Goal: Use online tool/utility: Utilize a website feature to perform a specific function

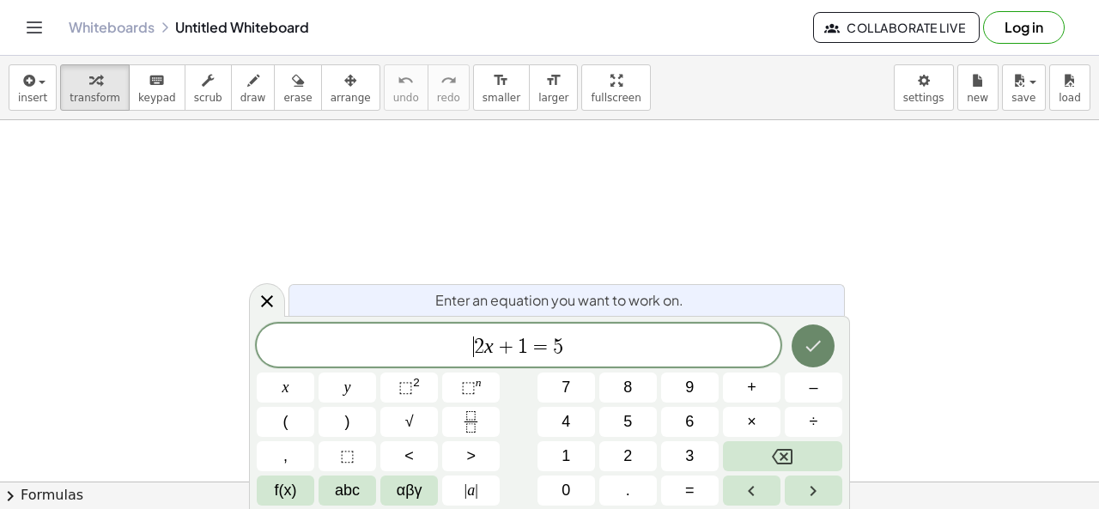
click at [804, 340] on icon "Done" at bounding box center [813, 346] width 21 height 21
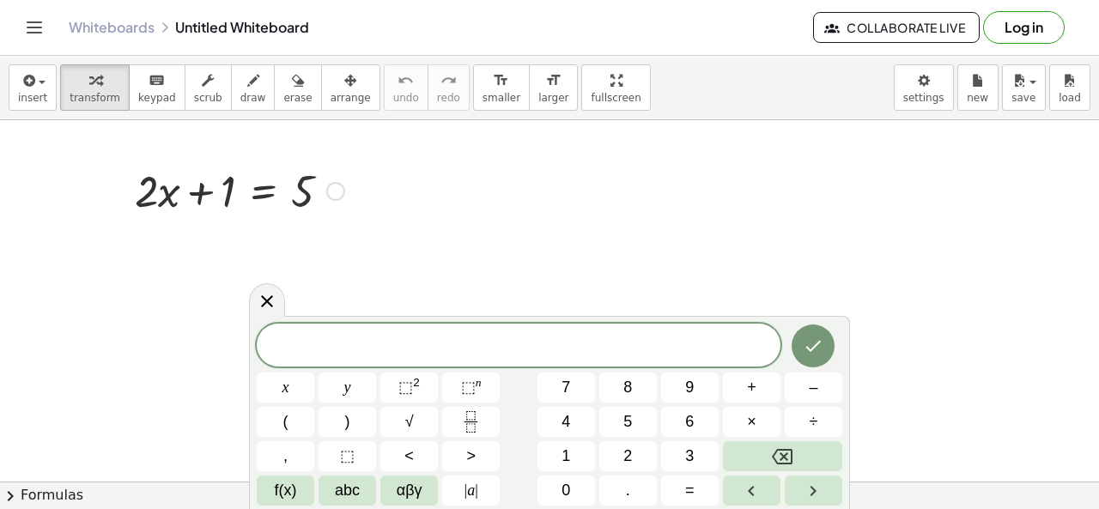
click at [331, 214] on div at bounding box center [239, 190] width 227 height 58
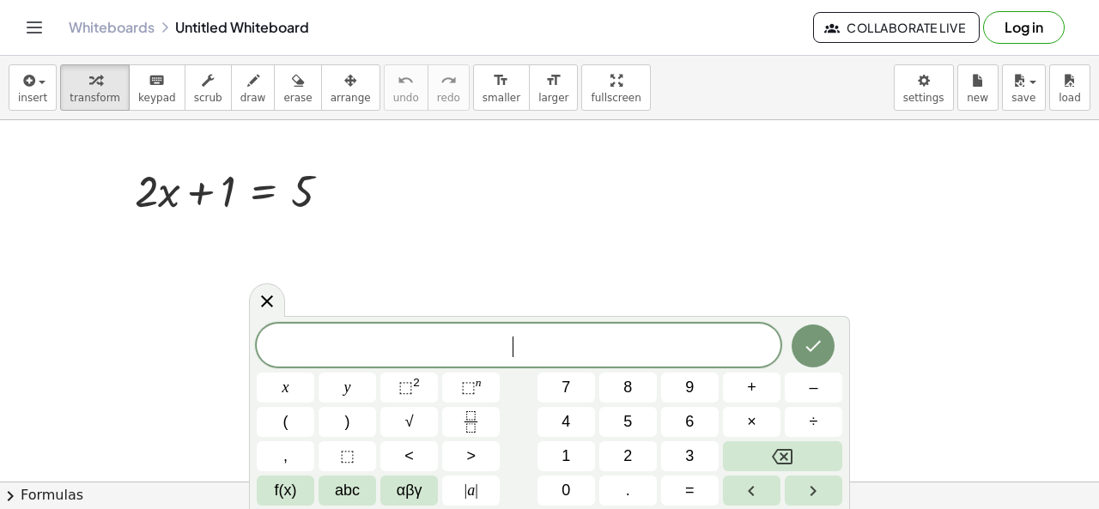
click at [353, 169] on div "5 + · 2 · x + 1 = 5" at bounding box center [233, 189] width 248 height 67
click at [337, 183] on div at bounding box center [335, 191] width 19 height 19
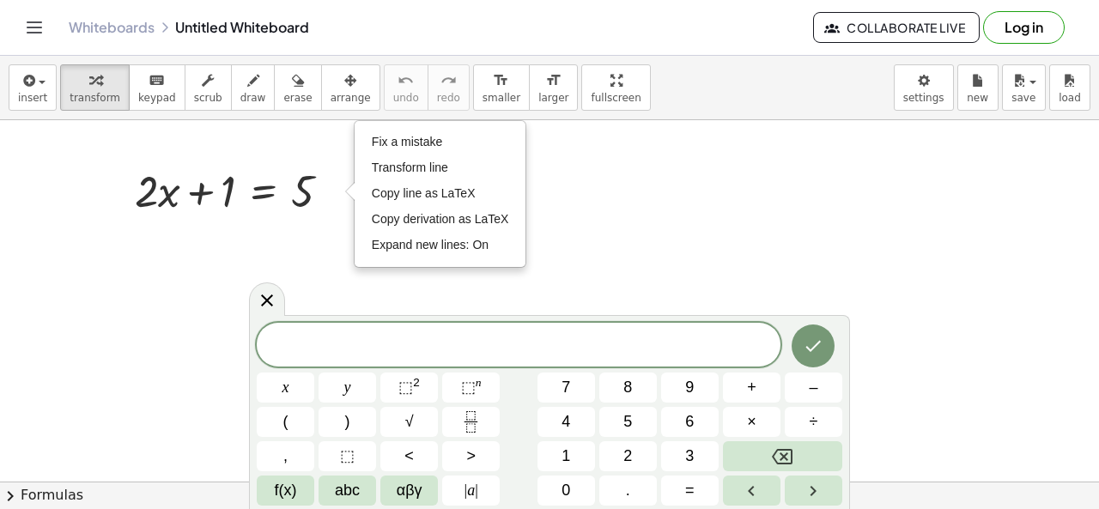
drag, startPoint x: 330, startPoint y: 220, endPoint x: 307, endPoint y: 229, distance: 24.2
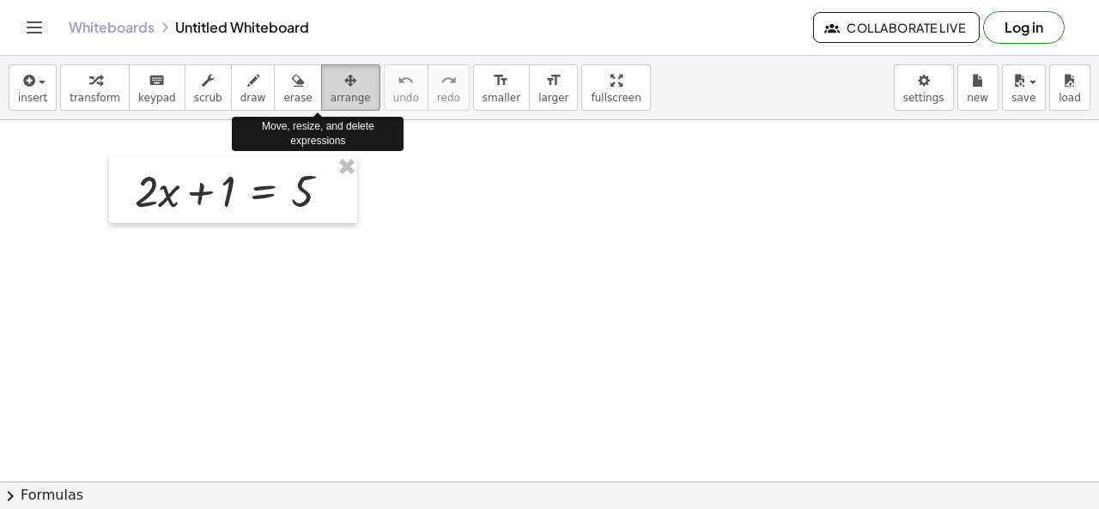
click at [344, 80] on icon "button" at bounding box center [350, 80] width 12 height 21
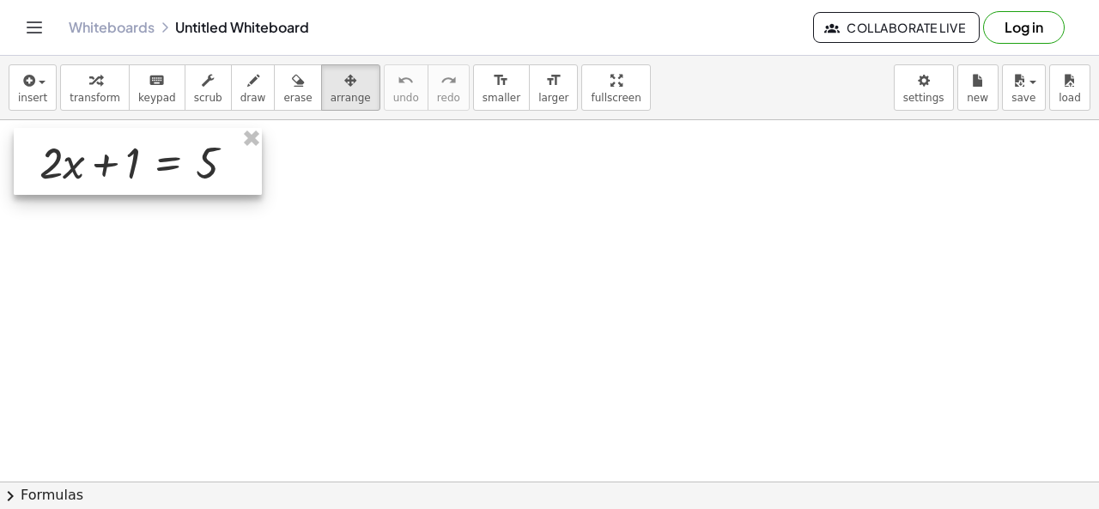
drag, startPoint x: 302, startPoint y: 190, endPoint x: 208, endPoint y: 161, distance: 98.6
click at [208, 161] on div at bounding box center [138, 161] width 248 height 67
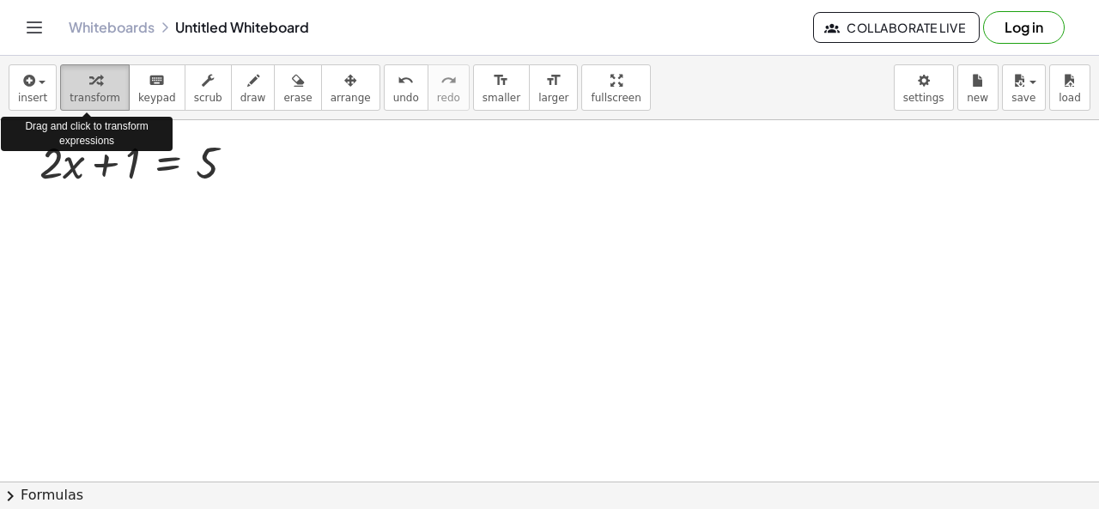
click at [87, 104] on button "transform" at bounding box center [95, 87] width 70 height 46
click at [72, 82] on div "button" at bounding box center [95, 80] width 51 height 21
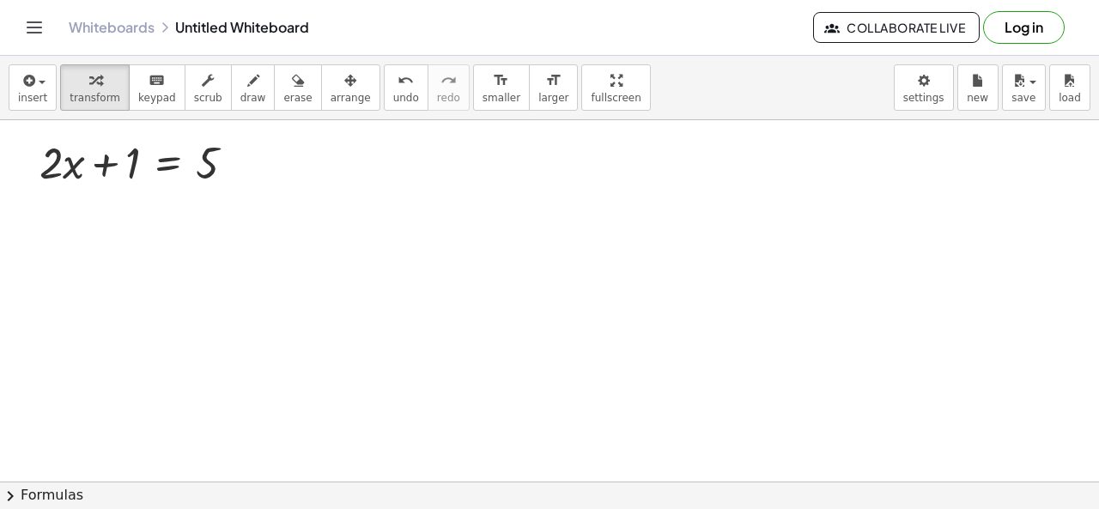
drag, startPoint x: 262, startPoint y: 205, endPoint x: 110, endPoint y: 216, distance: 152.3
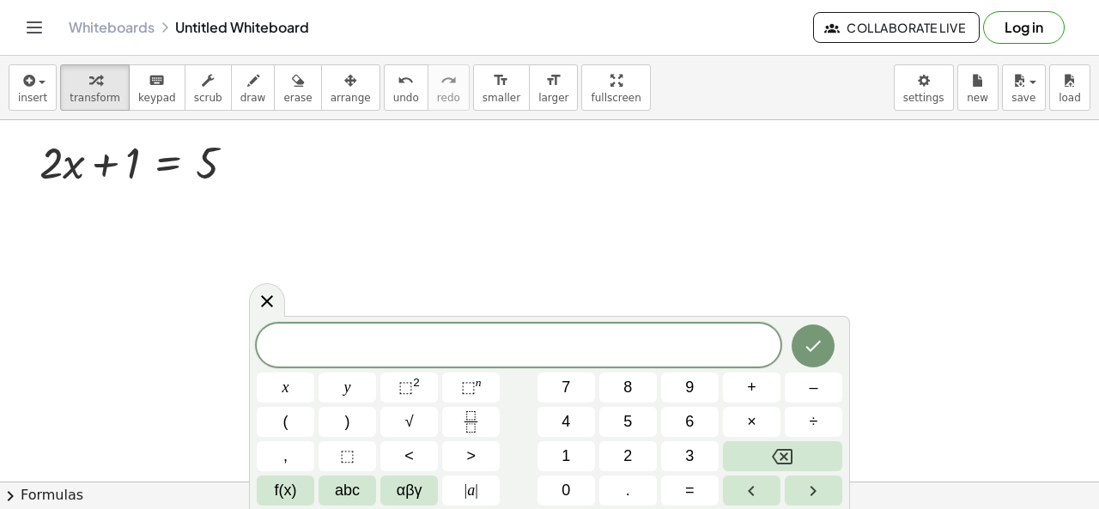
drag, startPoint x: 110, startPoint y: 216, endPoint x: 311, endPoint y: 348, distance: 240.5
click at [311, 348] on body "Graspable Math Activities Get Started Activity Bank Assigned Work Classes White…" at bounding box center [549, 254] width 1099 height 509
click at [358, 387] on button "y" at bounding box center [348, 388] width 58 height 30
click at [753, 386] on span "+" at bounding box center [751, 387] width 9 height 23
click at [699, 427] on button "6" at bounding box center [690, 422] width 58 height 30
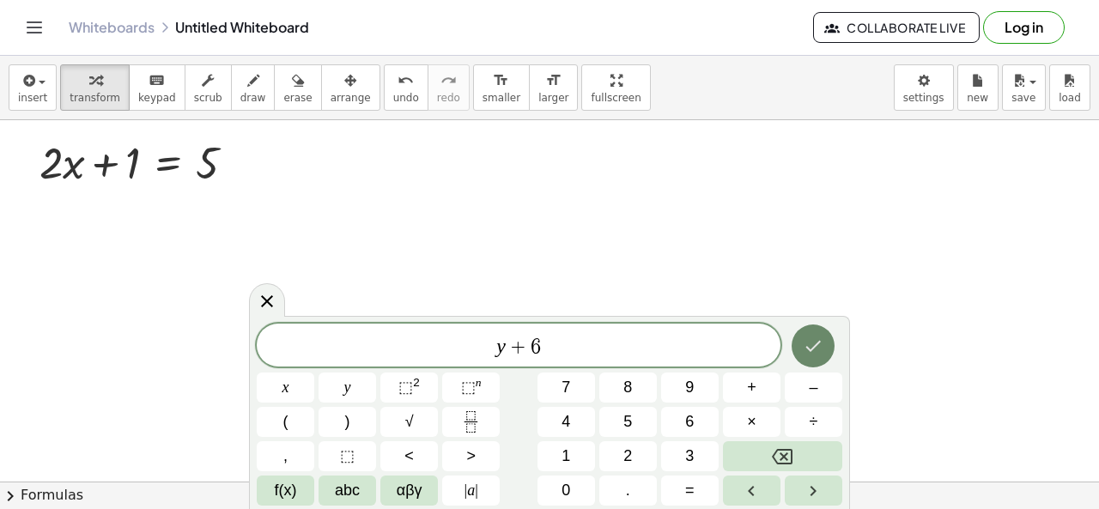
click at [810, 346] on icon "Done" at bounding box center [813, 346] width 21 height 21
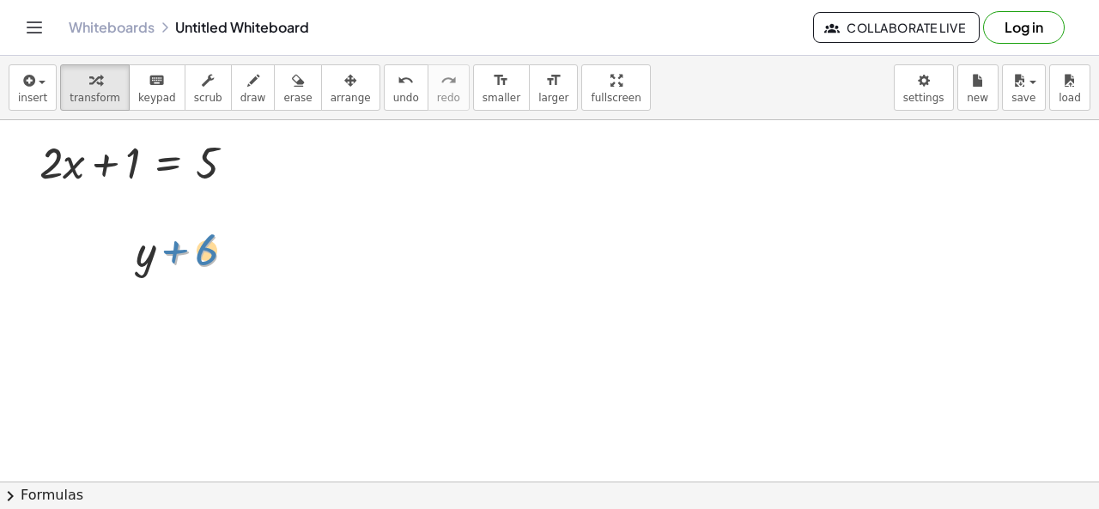
click at [181, 253] on div at bounding box center [192, 250] width 131 height 58
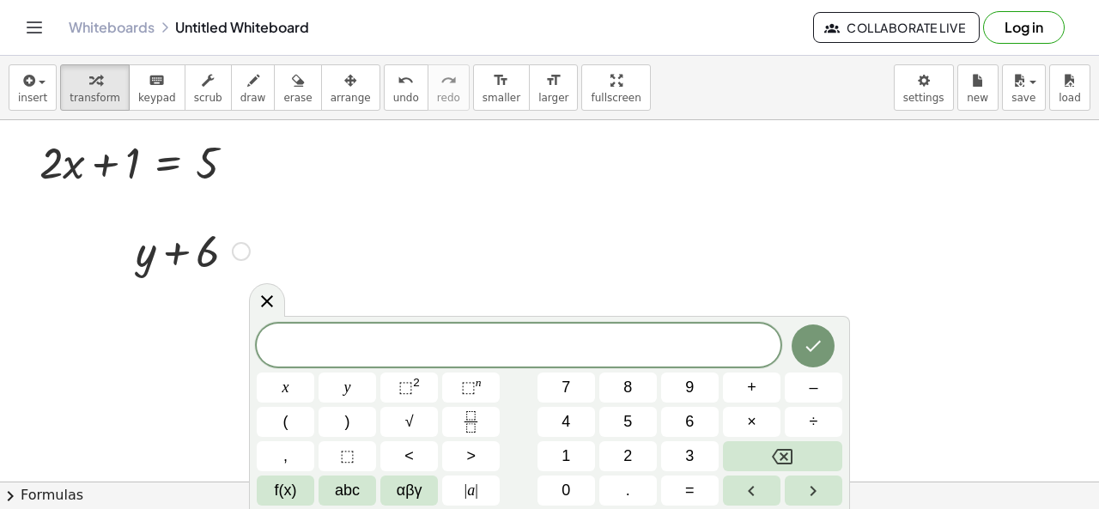
click at [166, 262] on div at bounding box center [192, 250] width 131 height 58
click at [242, 243] on div at bounding box center [241, 251] width 19 height 19
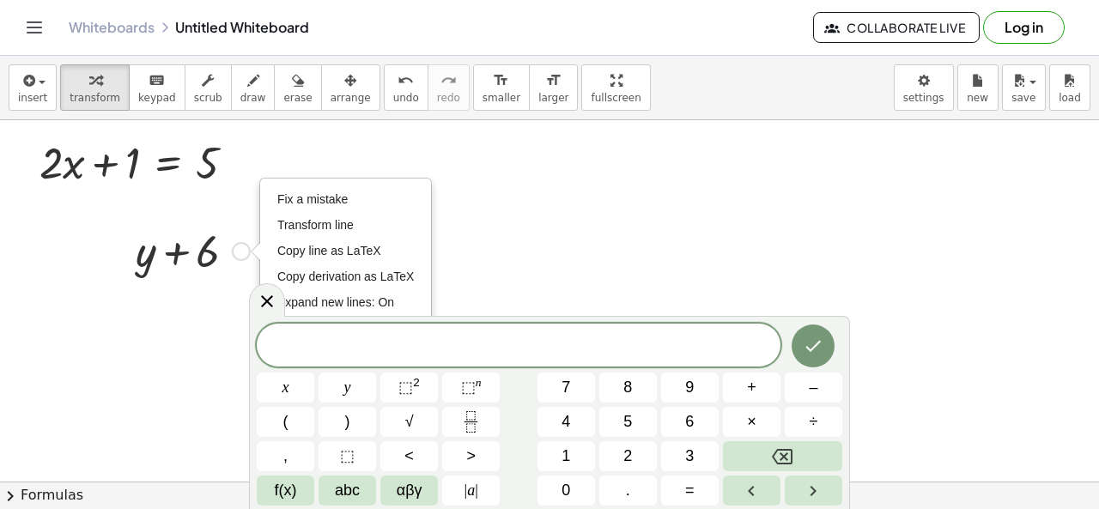
click at [209, 278] on div "+ y + 6 Fix a mistake Transform line Copy line as LaTeX Copy derivation as LaTe…" at bounding box center [186, 249] width 153 height 67
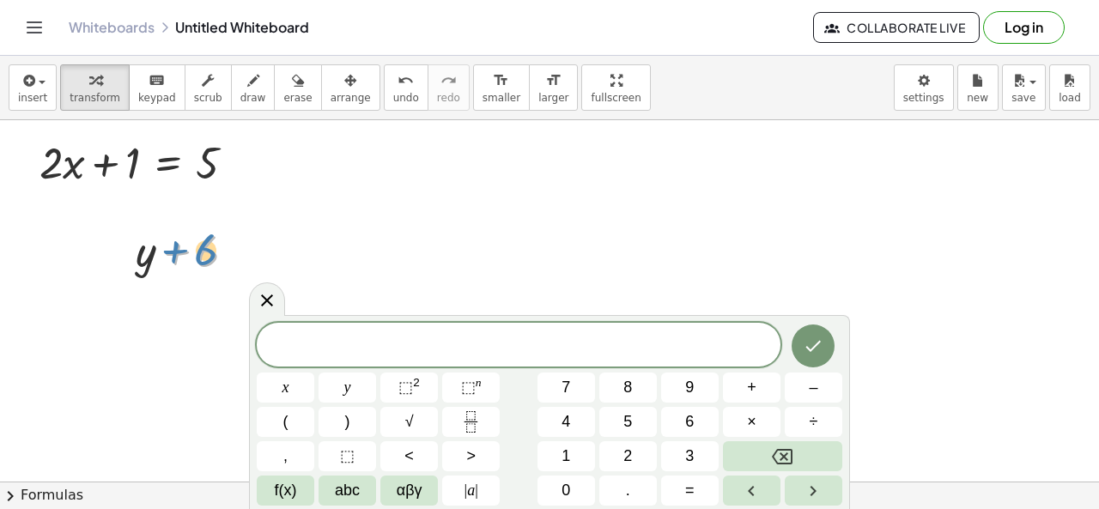
click at [203, 258] on div at bounding box center [192, 250] width 131 height 58
drag, startPoint x: 168, startPoint y: 269, endPoint x: 174, endPoint y: 262, distance: 9.1
click at [174, 262] on div at bounding box center [192, 250] width 131 height 58
